Goal: Task Accomplishment & Management: Manage account settings

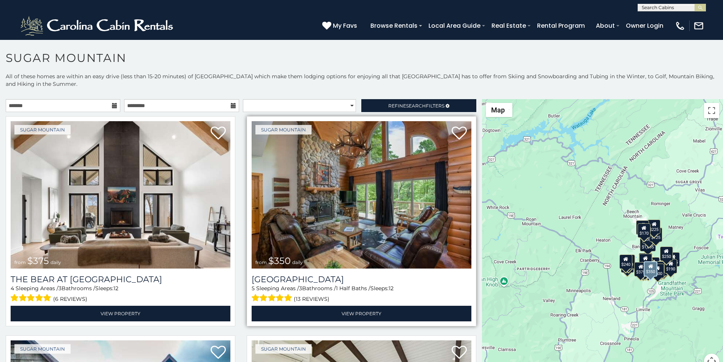
scroll to position [16, 0]
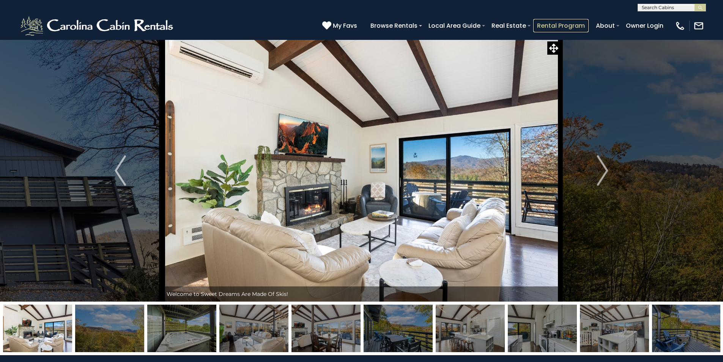
click at [589, 27] on link "Rental Program" at bounding box center [560, 25] width 55 height 13
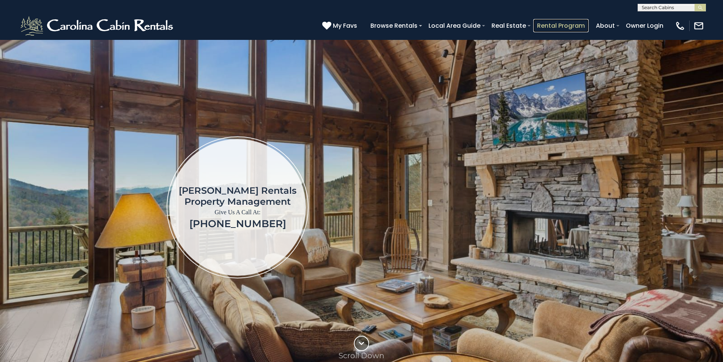
click at [577, 25] on link "Rental Program" at bounding box center [560, 25] width 55 height 13
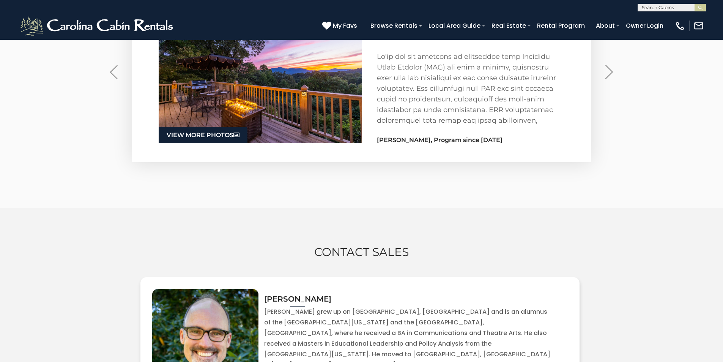
scroll to position [1265, 0]
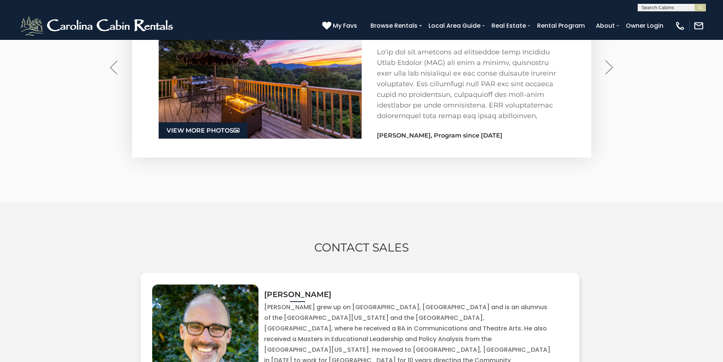
click at [720, 209] on div "Contact Sales Todd Call Me Email Me" at bounding box center [361, 348] width 723 height 290
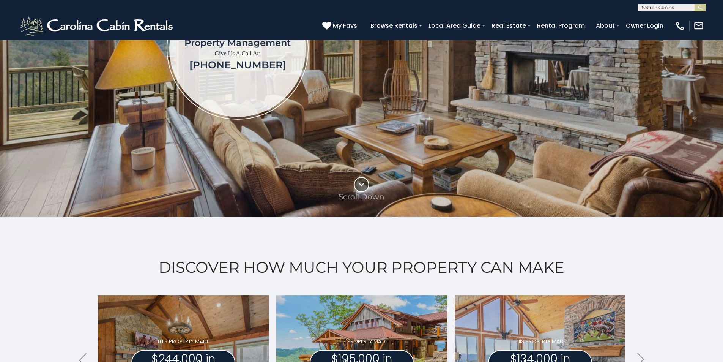
scroll to position [158, 0]
click at [721, 115] on img at bounding box center [361, 48] width 723 height 335
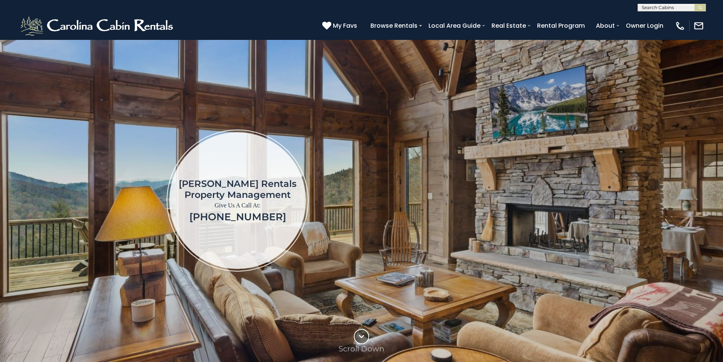
scroll to position [0, 0]
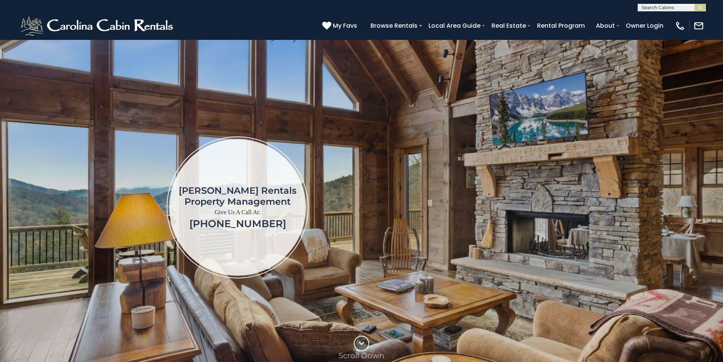
click at [721, 146] on img at bounding box center [361, 206] width 723 height 335
click at [721, 173] on img at bounding box center [361, 206] width 723 height 335
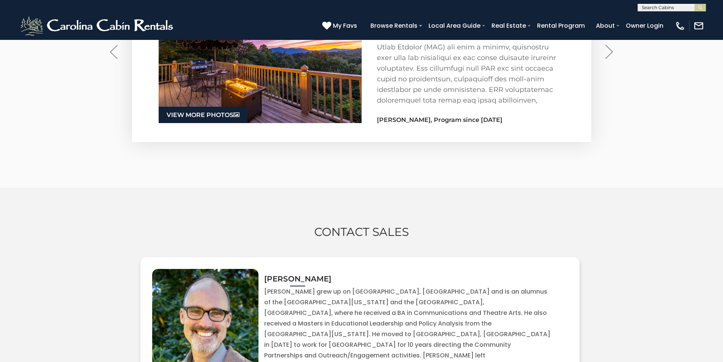
scroll to position [1281, 0]
click at [720, 235] on div "Contact Sales Todd Call Me Email Me" at bounding box center [361, 332] width 723 height 290
